Goal: Find specific page/section: Find specific page/section

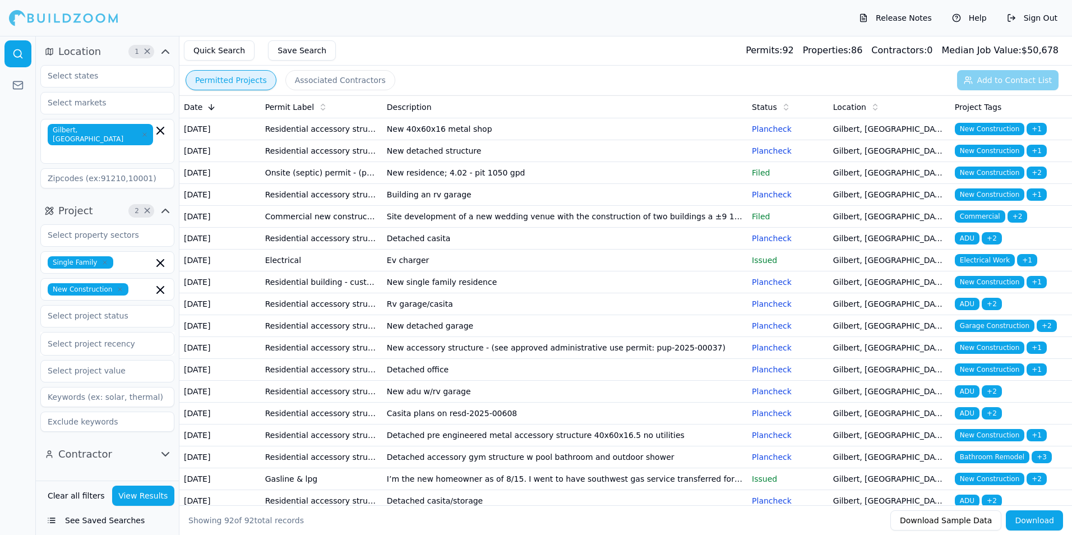
scroll to position [280, 0]
